Goal: Transaction & Acquisition: Download file/media

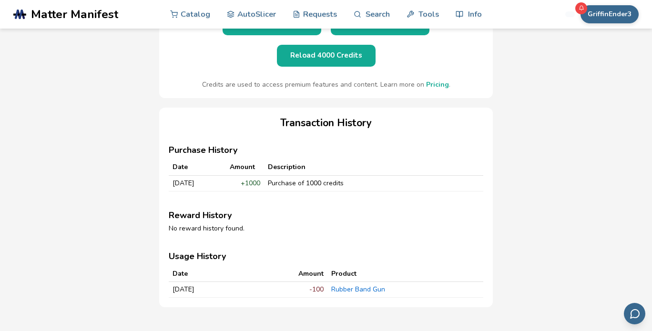
scroll to position [168, 0]
click at [373, 284] on link "Rubber Band Gun" at bounding box center [358, 288] width 54 height 9
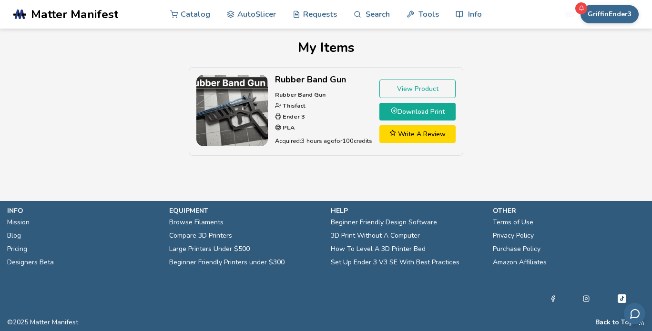
click at [400, 92] on link "View Product" at bounding box center [417, 89] width 76 height 19
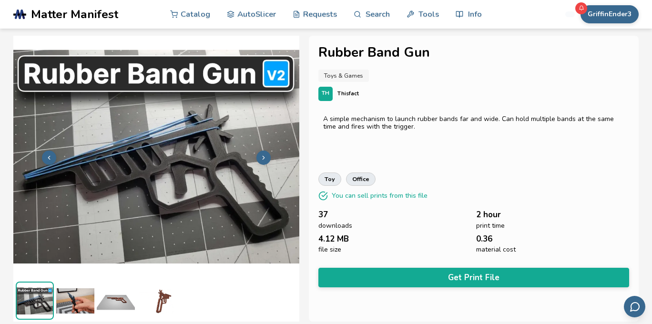
click at [39, 304] on img at bounding box center [35, 300] width 36 height 36
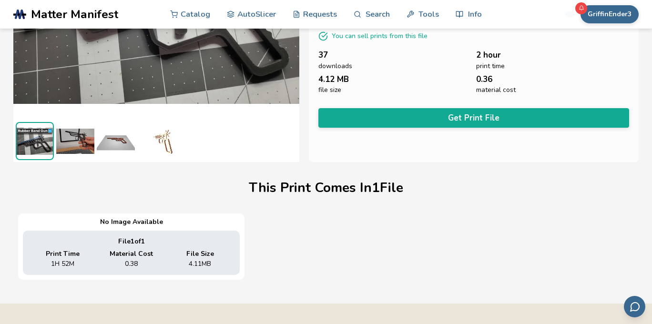
scroll to position [159, 3]
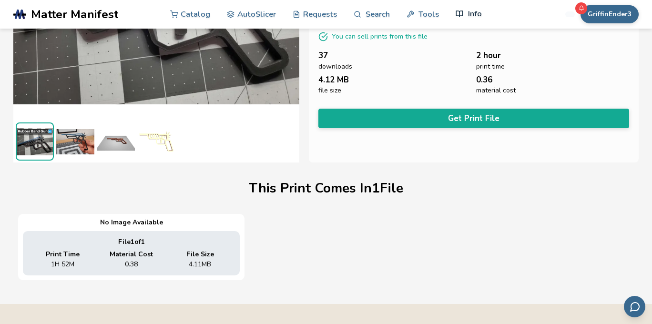
click at [466, 11] on link "Info" at bounding box center [468, 14] width 26 height 29
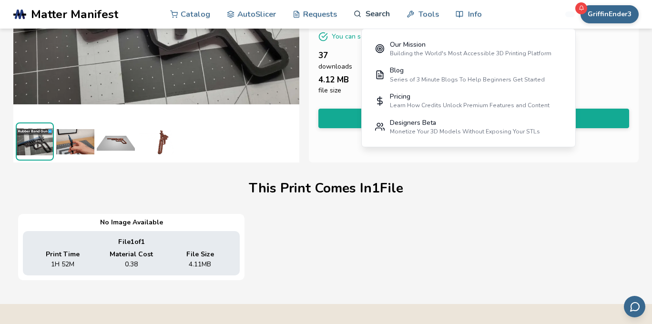
click at [373, 12] on link "Search" at bounding box center [371, 14] width 36 height 29
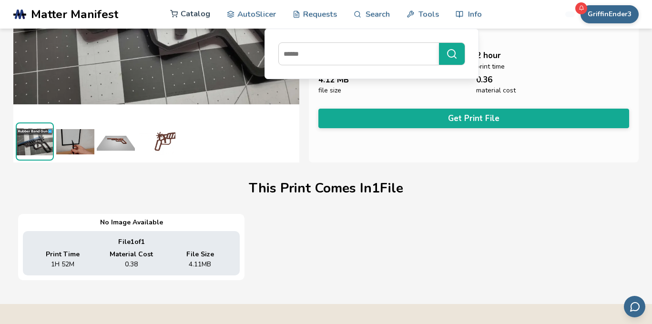
click at [201, 13] on link "Catalog" at bounding box center [190, 14] width 40 height 29
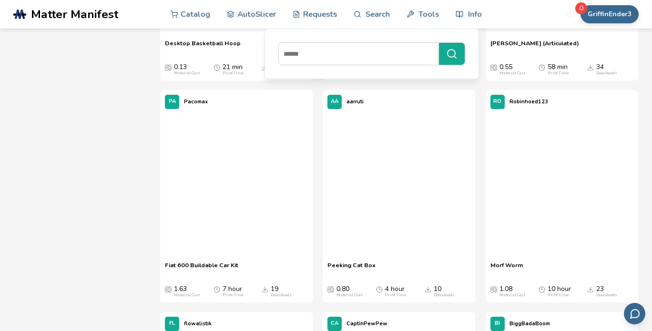
scroll to position [6795, 0]
